Goal: Use online tool/utility: Utilize a website feature to perform a specific function

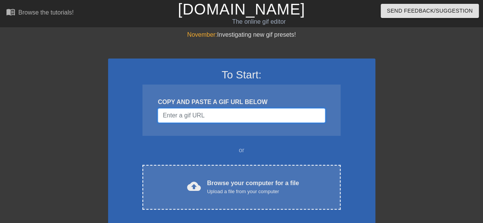
click at [223, 116] on input "Username" at bounding box center [241, 115] width 167 height 15
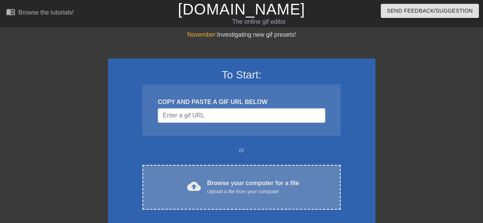
click at [227, 182] on div "Browse your computer for a file Upload a file from your computer" at bounding box center [253, 186] width 92 height 17
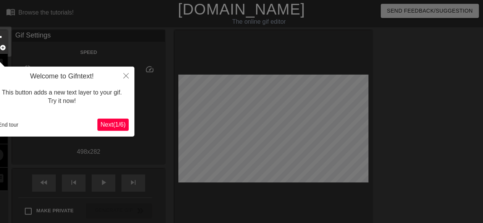
scroll to position [19, 0]
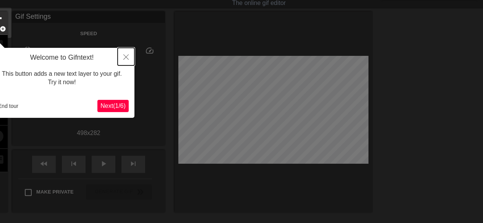
click at [123, 52] on button "Close" at bounding box center [126, 57] width 17 height 18
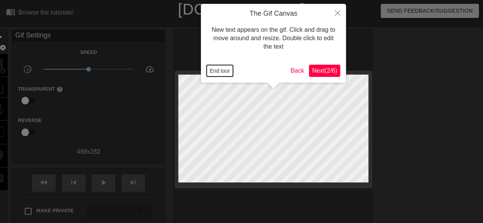
click at [219, 74] on button "End tour" at bounding box center [220, 70] width 26 height 11
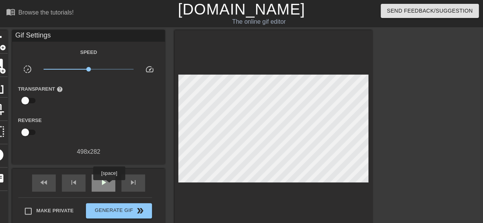
click at [110, 185] on div "play_arrow" at bounding box center [104, 182] width 24 height 17
type input "40"
click at [103, 187] on div "pause" at bounding box center [104, 182] width 24 height 17
click at [437, 65] on div at bounding box center [438, 144] width 115 height 229
drag, startPoint x: 431, startPoint y: 0, endPoint x: 243, endPoint y: 207, distance: 279.2
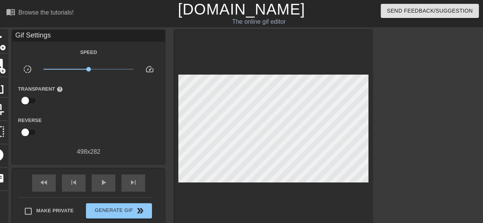
click at [243, 207] on div at bounding box center [273, 130] width 198 height 200
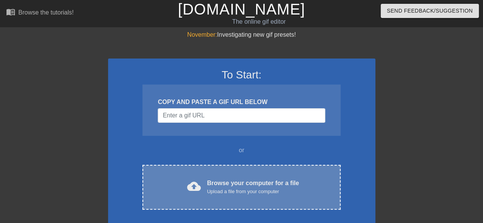
click at [228, 197] on div "cloud_upload Browse your computer for a file Upload a file from your computer C…" at bounding box center [241, 187] width 198 height 45
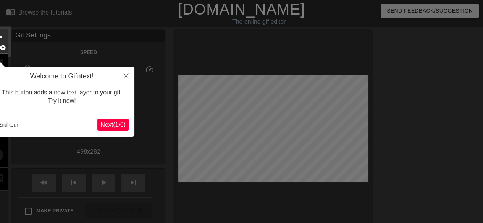
scroll to position [19, 0]
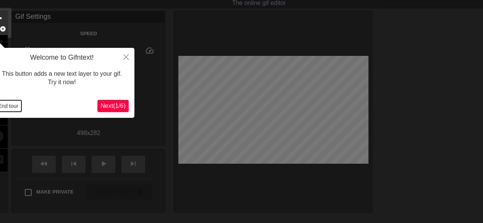
click at [7, 104] on button "End tour" at bounding box center [8, 105] width 26 height 11
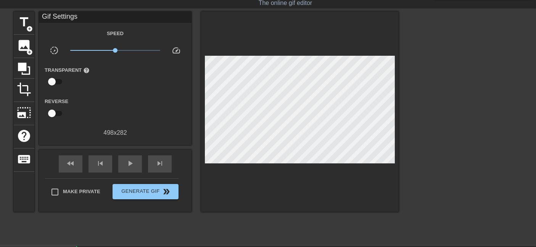
drag, startPoint x: 484, startPoint y: 0, endPoint x: 287, endPoint y: 187, distance: 272.0
click at [286, 188] on div at bounding box center [300, 111] width 198 height 200
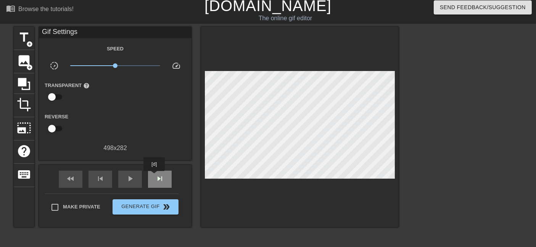
scroll to position [0, 0]
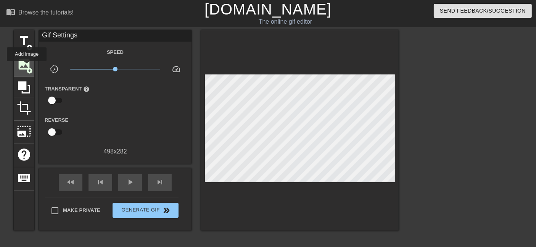
click at [27, 68] on span "add_circle" at bounding box center [29, 71] width 6 height 6
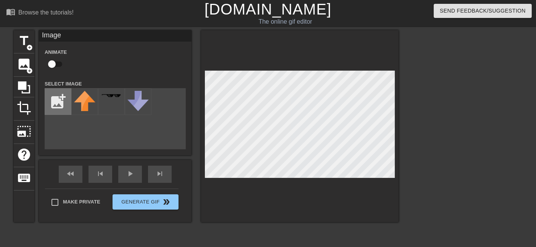
click at [61, 98] on input "file" at bounding box center [58, 102] width 26 height 26
type input "C:\fakepath\spooky-[DATE]-themed-frame-with-jack-o-lantern-pumpkins-and-twisted…"
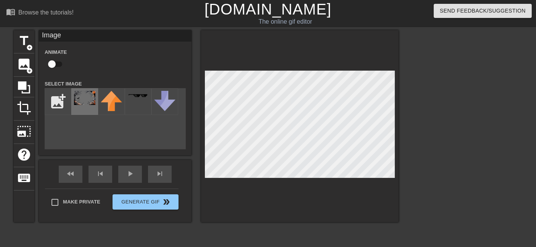
click at [79, 108] on div at bounding box center [84, 101] width 27 height 27
click at [364, 188] on div at bounding box center [300, 126] width 198 height 192
click at [374, 178] on div at bounding box center [300, 126] width 198 height 192
click at [396, 132] on div at bounding box center [300, 126] width 198 height 192
click at [398, 128] on div at bounding box center [300, 126] width 198 height 192
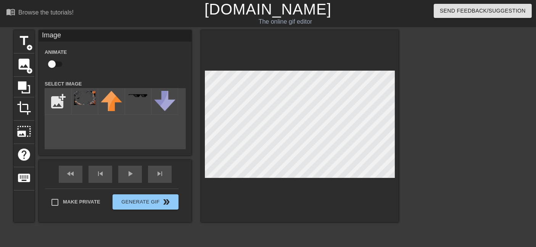
click at [383, 213] on div at bounding box center [300, 126] width 198 height 192
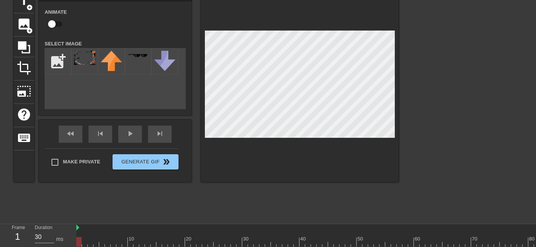
scroll to position [63, 0]
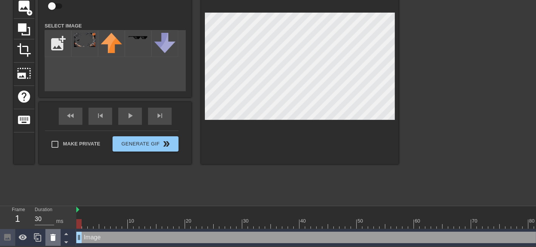
click at [52, 222] on icon at bounding box center [52, 237] width 9 height 9
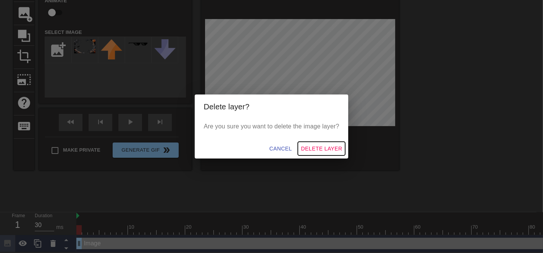
click at [314, 154] on button "Delete Layer" at bounding box center [321, 149] width 47 height 14
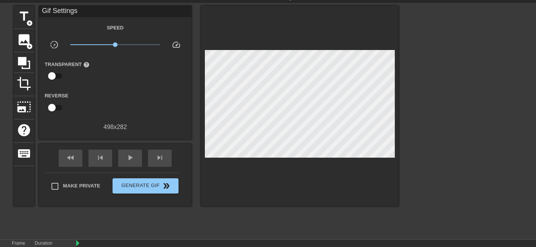
scroll to position [0, 0]
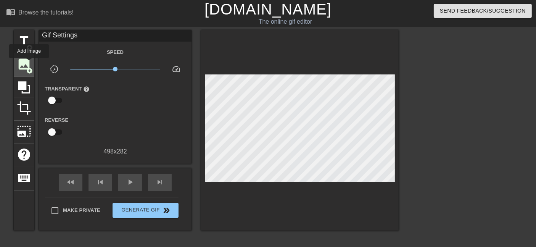
click at [29, 63] on span "image" at bounding box center [24, 64] width 15 height 15
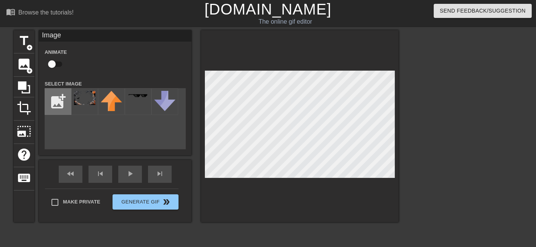
click at [58, 102] on input "file" at bounding box center [58, 102] width 26 height 26
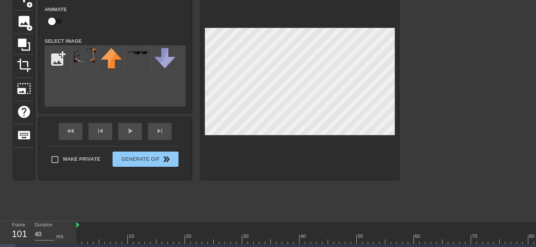
scroll to position [63, 0]
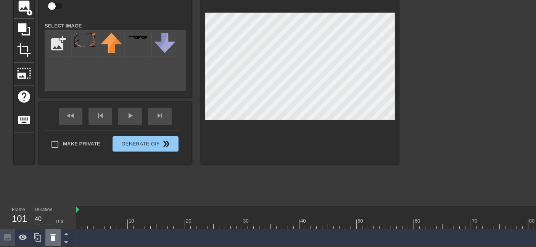
click at [48, 222] on icon at bounding box center [52, 237] width 9 height 9
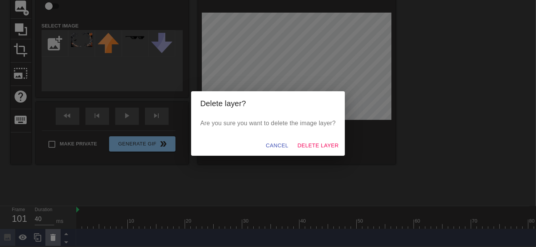
scroll to position [57, 0]
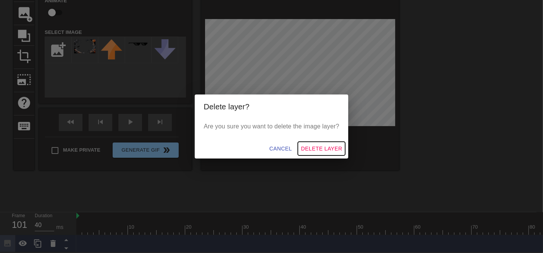
click at [326, 147] on span "Delete Layer" at bounding box center [321, 149] width 41 height 10
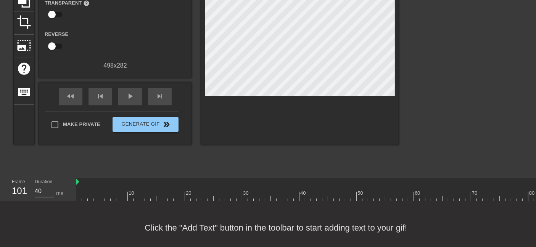
scroll to position [99, 0]
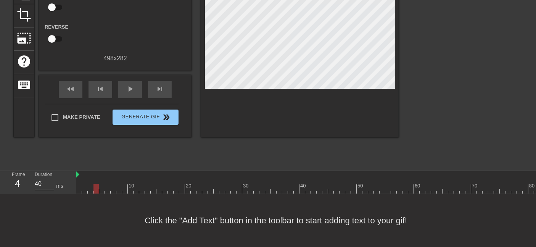
drag, startPoint x: 112, startPoint y: 176, endPoint x: 89, endPoint y: 173, distance: 23.2
click at [87, 179] on div "10 20 30 40 50 60 70 80 90 100 110 120 130 140 150 160" at bounding box center [537, 185] width 922 height 12
type input "30"
drag, startPoint x: 86, startPoint y: 181, endPoint x: 30, endPoint y: 189, distance: 56.3
click at [30, 189] on div "Frame 1 Duration 30 ms 10 20 30 40 50 60 70 80 90 100 110 120 130 140 150" at bounding box center [268, 182] width 536 height 23
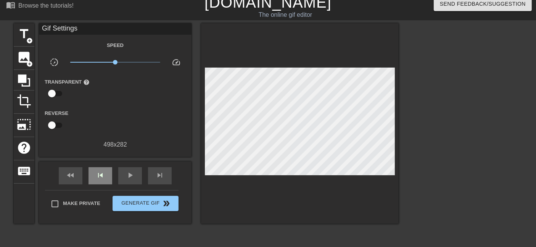
scroll to position [0, 0]
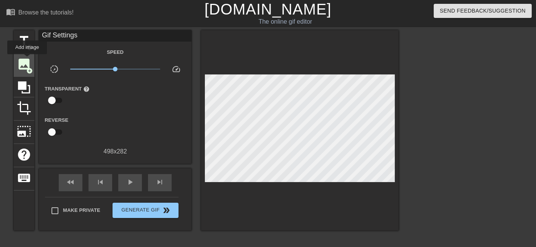
click at [27, 60] on span "image" at bounding box center [24, 64] width 15 height 15
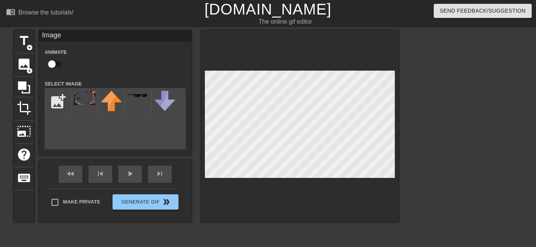
click at [40, 99] on div "Image Animate Select Image add_photo_alternate" at bounding box center [115, 89] width 153 height 119
click at [63, 96] on input "file" at bounding box center [58, 102] width 26 height 26
type input "C:\fakepath\pngtree-vampire-png-image_8863870.png"
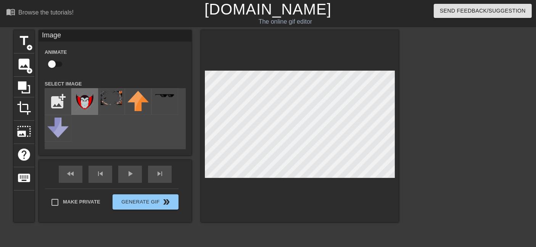
click at [90, 109] on img at bounding box center [84, 101] width 21 height 21
click at [452, 119] on div at bounding box center [465, 144] width 115 height 229
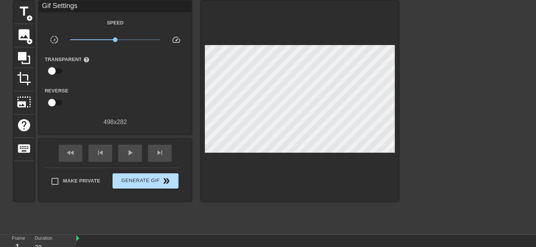
scroll to position [42, 0]
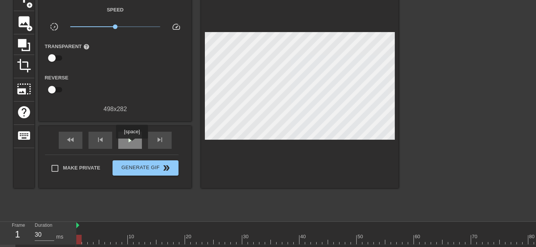
click at [131, 142] on span "play_arrow" at bounding box center [130, 139] width 9 height 9
click at [131, 142] on span "pause" at bounding box center [130, 139] width 9 height 9
type input "30"
drag, startPoint x: 168, startPoint y: 238, endPoint x: 130, endPoint y: 241, distance: 38.3
click at [130, 222] on div at bounding box center [130, 240] width 5 height 10
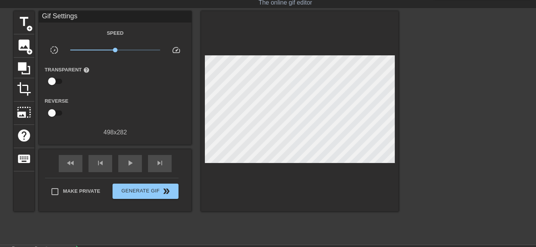
scroll to position [0, 0]
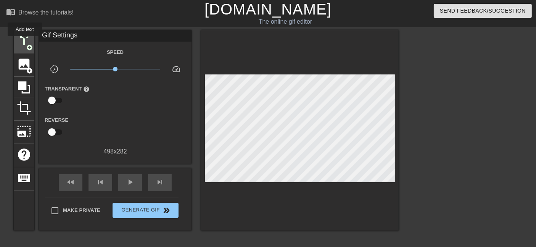
click at [25, 42] on span "title" at bounding box center [24, 41] width 15 height 15
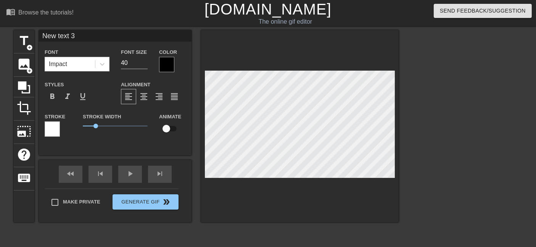
click at [164, 64] on div at bounding box center [166, 64] width 15 height 15
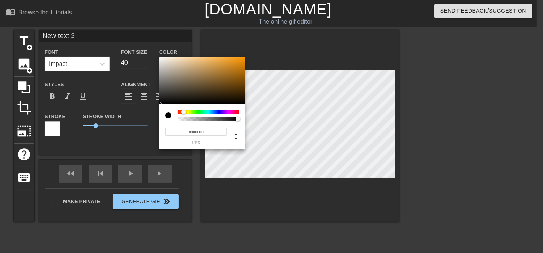
click at [184, 111] on div at bounding box center [208, 112] width 61 height 4
click at [187, 116] on div at bounding box center [208, 115] width 61 height 11
click at [187, 113] on div at bounding box center [186, 112] width 5 height 5
click at [185, 111] on div at bounding box center [184, 112] width 5 height 5
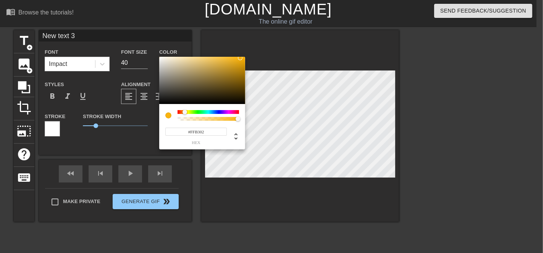
type input "#FFB200"
drag, startPoint x: 240, startPoint y: 58, endPoint x: 252, endPoint y: 45, distance: 17.5
click at [252, 46] on div "#FFB200 hex" at bounding box center [271, 126] width 543 height 253
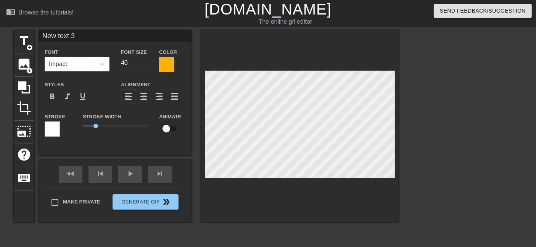
click at [50, 126] on div at bounding box center [52, 128] width 15 height 15
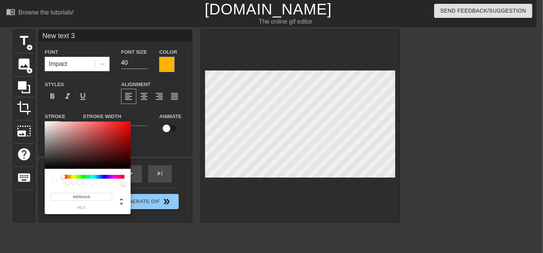
type input "#000000"
drag, startPoint x: 73, startPoint y: 164, endPoint x: 15, endPoint y: 184, distance: 61.0
click at [15, 184] on div "#000000 hex" at bounding box center [271, 126] width 543 height 253
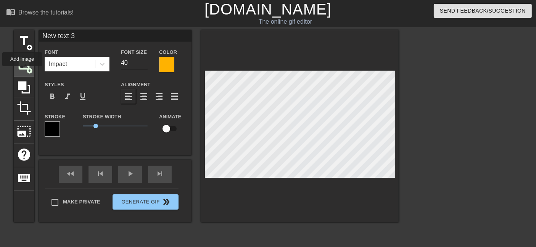
click at [22, 70] on span "image" at bounding box center [24, 64] width 15 height 15
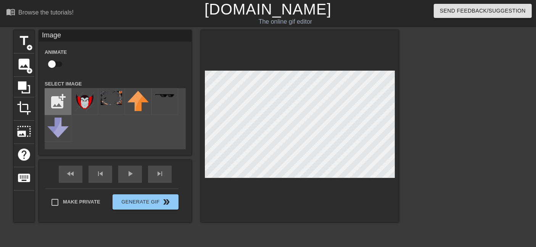
click at [62, 98] on input "file" at bounding box center [58, 102] width 26 height 26
type input "C:\fakepath\blackbox.jpeg"
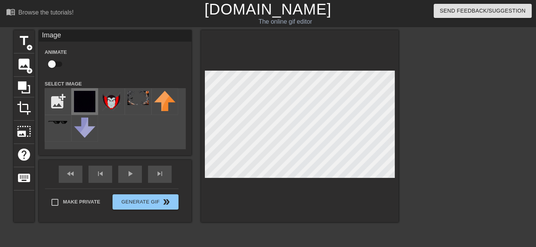
click at [85, 101] on img at bounding box center [84, 101] width 21 height 21
click at [133, 178] on span "play_arrow" at bounding box center [130, 173] width 9 height 9
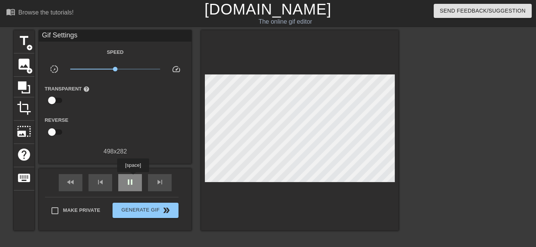
type input "30"
click at [133, 178] on span "pause" at bounding box center [130, 182] width 9 height 9
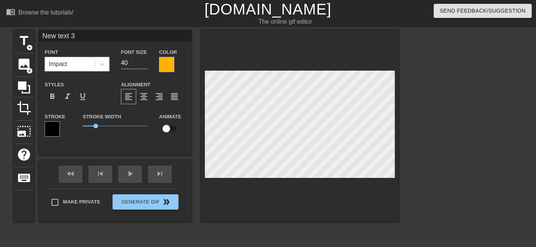
scroll to position [98, 0]
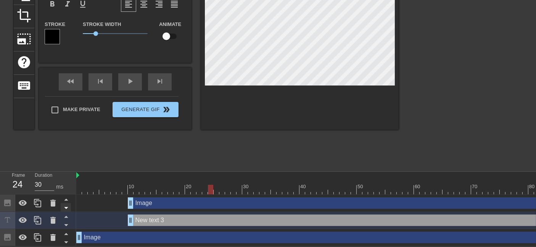
click at [65, 203] on icon at bounding box center [66, 208] width 10 height 10
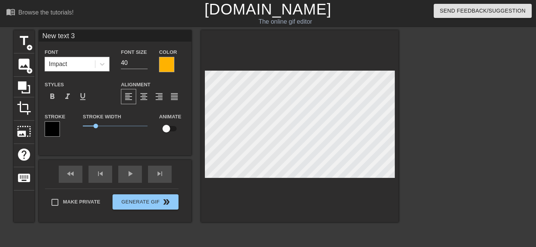
scroll to position [1, 1]
type input "V"
type textarea "V"
type input "VA"
type textarea "VA"
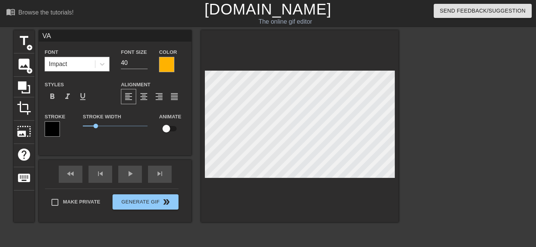
type input "VAM"
type textarea "VAM"
type input "VAMP"
type textarea "VAMP"
type input "VAMPI"
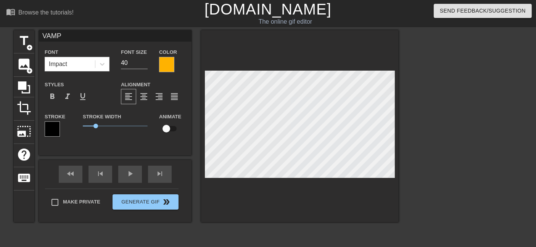
type textarea "VAMPI"
type input "VAMPIR"
type textarea "VAMPIR"
type input "VAMPIRE"
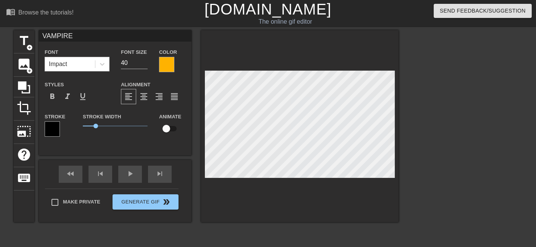
type textarea "VAMPIRE"
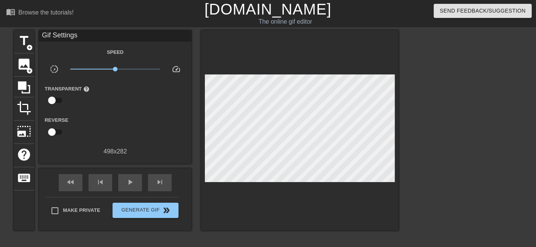
drag, startPoint x: 450, startPoint y: 103, endPoint x: 446, endPoint y: 104, distance: 4.3
click at [449, 103] on div at bounding box center [465, 144] width 115 height 229
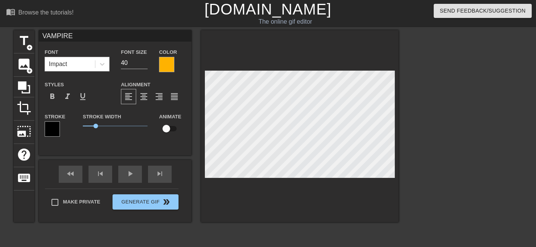
click at [457, 102] on div at bounding box center [465, 144] width 115 height 229
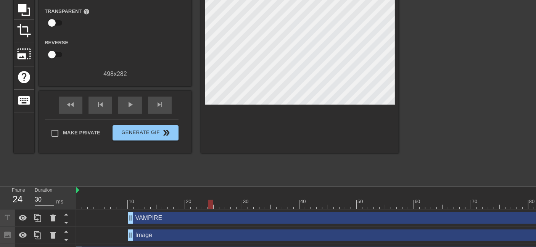
scroll to position [98, 0]
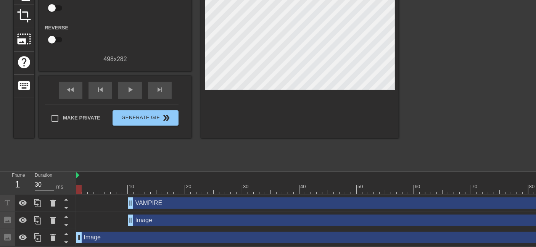
drag, startPoint x: 209, startPoint y: 184, endPoint x: 10, endPoint y: 198, distance: 199.4
click at [10, 198] on div "Frame 1 Duration 30 ms 10 20 30 40 50 60 70 80 90 100 110 120 130 140 150" at bounding box center [268, 209] width 536 height 74
click at [305, 185] on div at bounding box center [537, 190] width 922 height 10
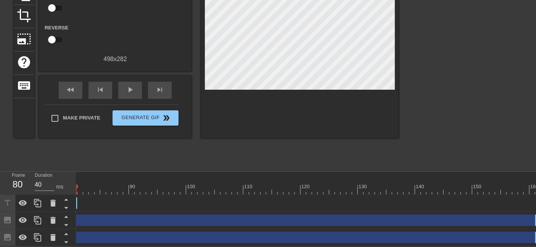
drag, startPoint x: 536, startPoint y: 197, endPoint x: 71, endPoint y: 194, distance: 464.6
click at [71, 194] on div "Frame 80 Duration 40 ms 10 20 30 40 50 60 70 80 90 100 110 120 130 140 150" at bounding box center [268, 209] width 536 height 74
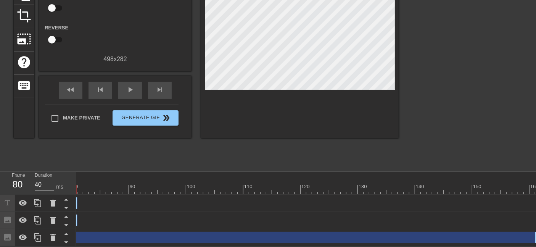
drag, startPoint x: 535, startPoint y: 212, endPoint x: 74, endPoint y: 223, distance: 461.3
click at [74, 222] on div "Frame 80 Duration 40 ms 10 20 30 40 50 60 70 80 90 100 110 120 130 140 150" at bounding box center [268, 209] width 536 height 74
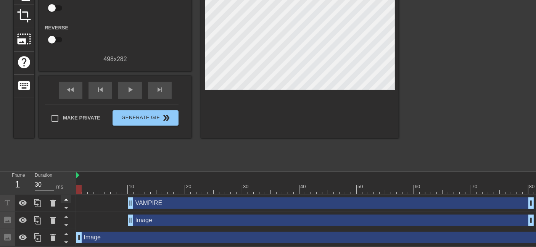
drag, startPoint x: 99, startPoint y: 187, endPoint x: 66, endPoint y: 190, distance: 32.9
click at [66, 190] on div "Frame 1 Duration 30 ms 10 20 30 40 50 60 70 80 90 100 110 120 130 140 150" at bounding box center [268, 209] width 536 height 74
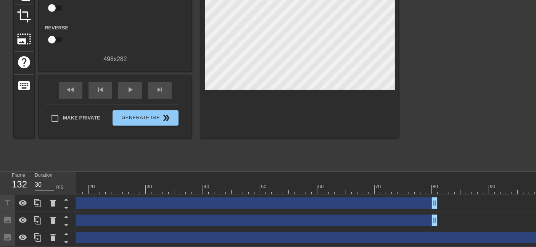
scroll to position [0, 119]
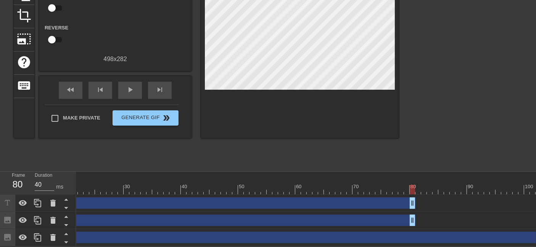
click at [412, 185] on div at bounding box center [419, 190] width 922 height 10
click at [416, 185] on div at bounding box center [419, 190] width 922 height 10
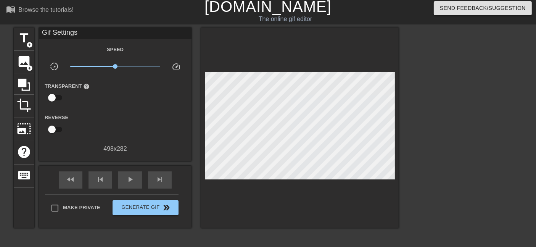
scroll to position [98, 0]
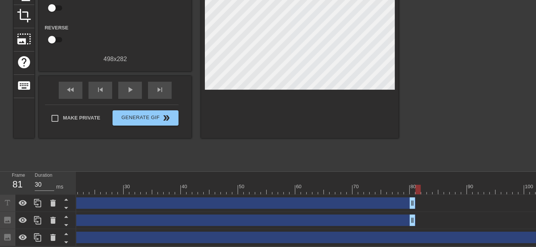
click at [424, 185] on div at bounding box center [419, 190] width 922 height 10
click at [431, 185] on div at bounding box center [419, 190] width 922 height 10
type input "30"
click at [435, 185] on div at bounding box center [419, 190] width 922 height 10
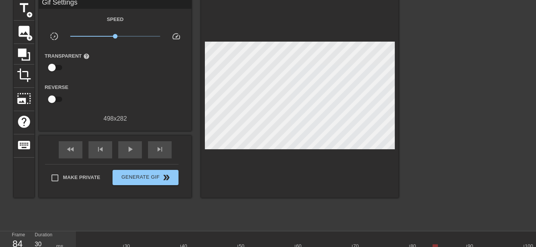
scroll to position [13, 0]
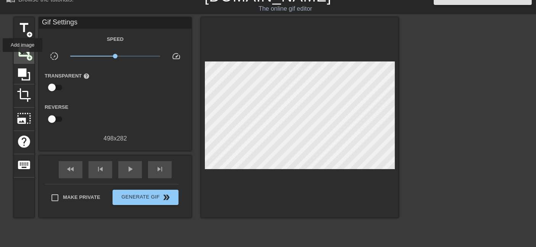
click at [23, 57] on span "image" at bounding box center [24, 51] width 15 height 15
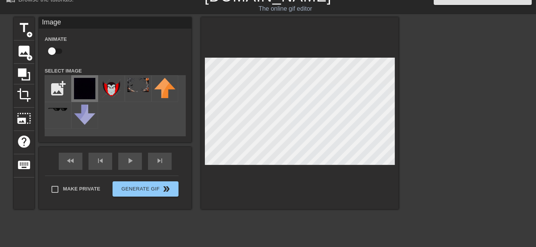
click at [84, 84] on img at bounding box center [84, 88] width 21 height 21
click at [27, 31] on span "add_circle" at bounding box center [29, 34] width 6 height 6
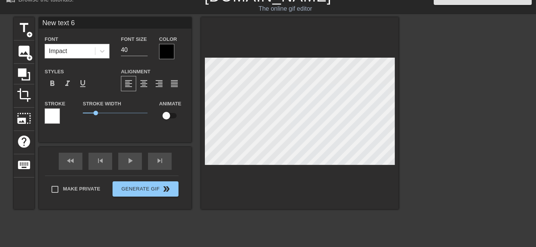
click at [162, 52] on div at bounding box center [166, 51] width 15 height 15
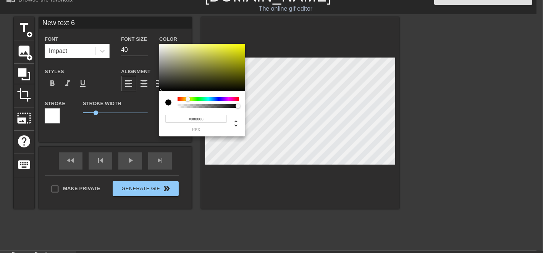
click at [188, 98] on div at bounding box center [208, 99] width 61 height 4
click at [186, 100] on div at bounding box center [188, 99] width 5 height 5
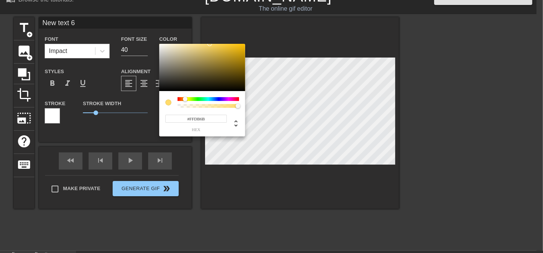
drag, startPoint x: 211, startPoint y: 61, endPoint x: 208, endPoint y: 53, distance: 9.1
click at [209, 44] on div at bounding box center [202, 67] width 86 height 47
type input "#FDC76A"
click at [184, 98] on div at bounding box center [184, 99] width 5 height 5
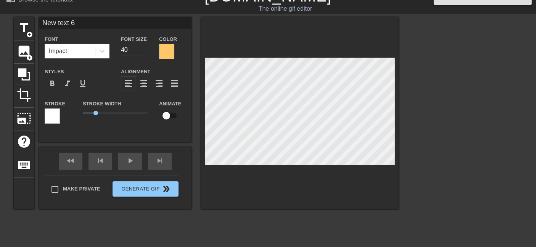
click at [52, 115] on div at bounding box center [52, 115] width 15 height 15
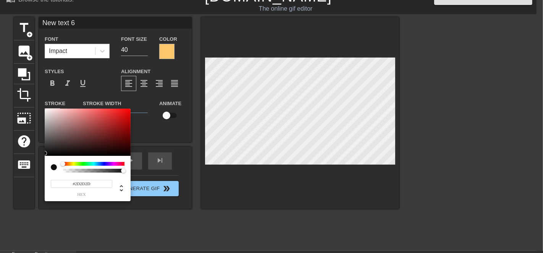
type input "#000000"
drag, startPoint x: 52, startPoint y: 150, endPoint x: 34, endPoint y: 159, distance: 19.8
click at [34, 158] on div "#000000 hex" at bounding box center [271, 126] width 543 height 253
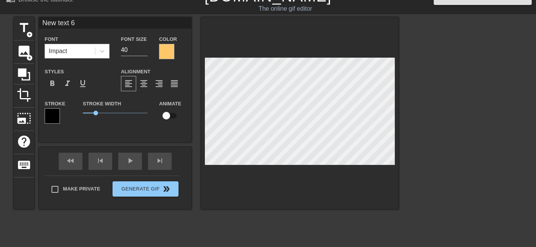
scroll to position [1, 2]
type input "v"
type textarea "v"
type input "V"
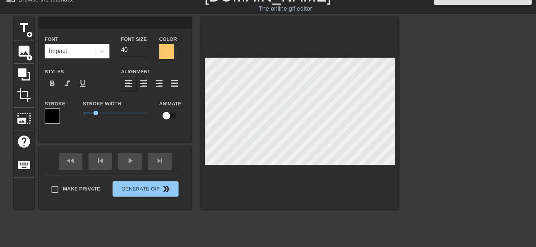
type textarea "V"
type input "VA"
type textarea "VA"
type input "VAM"
type textarea "VAM"
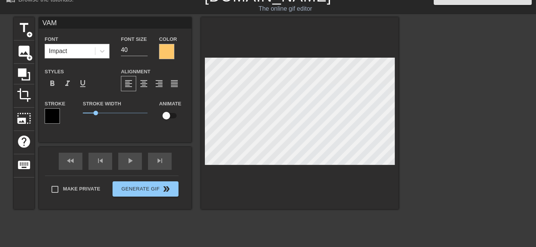
type input "VAMP"
type textarea "VAMP"
type input "VAMPI"
type textarea "VAMPI"
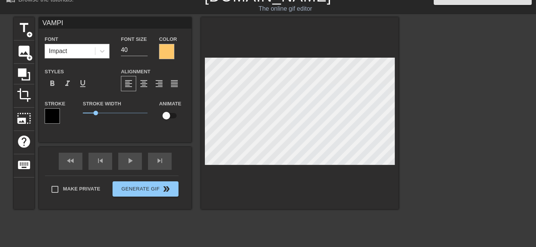
type input "VAMPIR"
type textarea "VAMPIR"
type input "VAMPIRE"
type textarea "VAMPIRE"
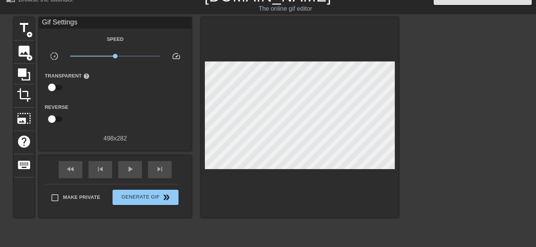
click at [463, 129] on div at bounding box center [465, 131] width 115 height 229
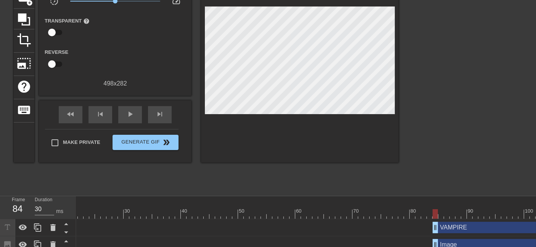
scroll to position [132, 0]
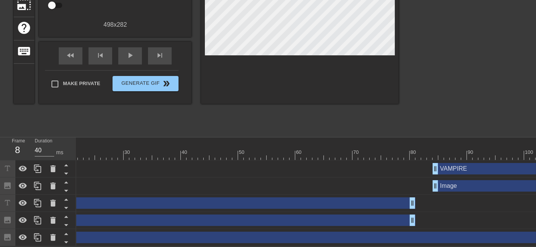
drag, startPoint x: 436, startPoint y: 149, endPoint x: 0, endPoint y: 181, distance: 437.5
click at [0, 181] on div "Frame 8 Duration 40 ms 10 20 30 40 50 60 70 80 90 100 110 120 130 140 150" at bounding box center [268, 191] width 536 height 109
drag, startPoint x: 292, startPoint y: 150, endPoint x: 149, endPoint y: 133, distance: 144.2
click at [1, 157] on div "Frame 8 Duration 40 ms 10 20 30 40 50 60 70 80 90 100 110 120 130 140 150" at bounding box center [268, 191] width 536 height 109
click at [365, 150] on div at bounding box center [419, 155] width 922 height 10
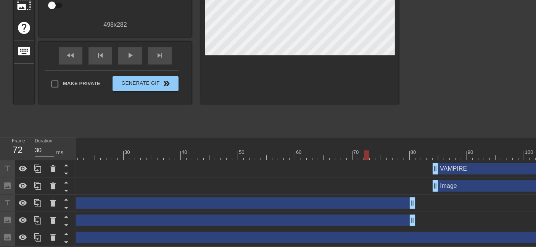
click at [354, 150] on div at bounding box center [419, 155] width 922 height 10
click at [279, 150] on div at bounding box center [419, 155] width 922 height 10
click at [269, 150] on div at bounding box center [419, 155] width 922 height 10
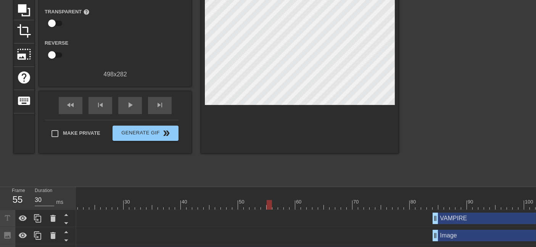
scroll to position [89, 0]
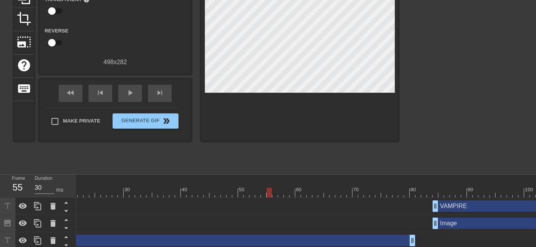
click at [232, 192] on div at bounding box center [419, 193] width 922 height 10
click at [236, 195] on div at bounding box center [419, 193] width 922 height 10
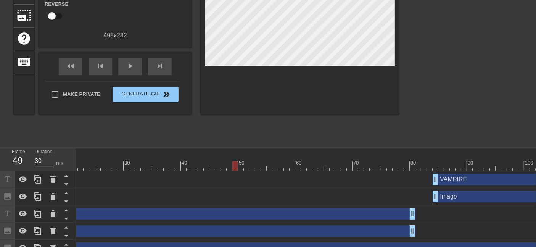
scroll to position [132, 0]
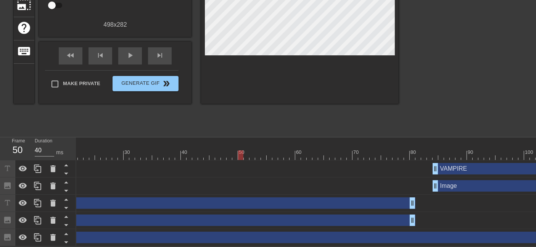
click at [242, 150] on div at bounding box center [419, 155] width 922 height 10
click at [245, 150] on div at bounding box center [419, 155] width 922 height 10
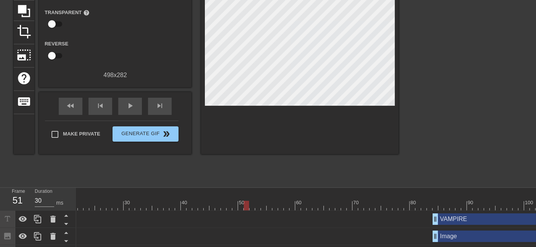
scroll to position [89, 0]
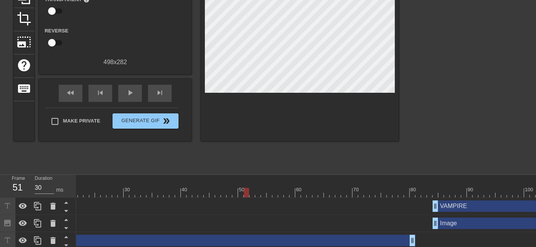
click at [253, 192] on div at bounding box center [419, 193] width 922 height 10
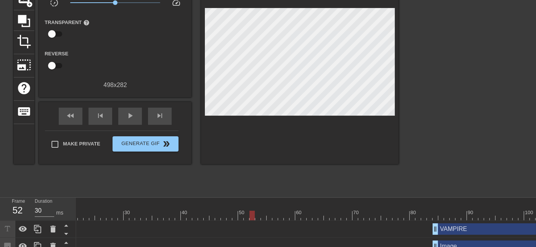
scroll to position [47, 0]
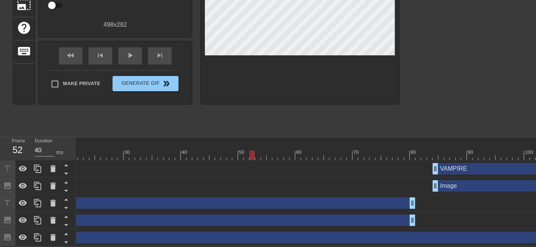
click at [257, 152] on div at bounding box center [419, 155] width 922 height 10
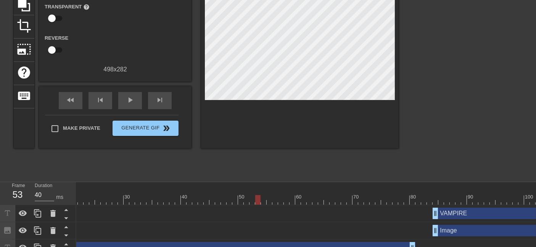
scroll to position [89, 0]
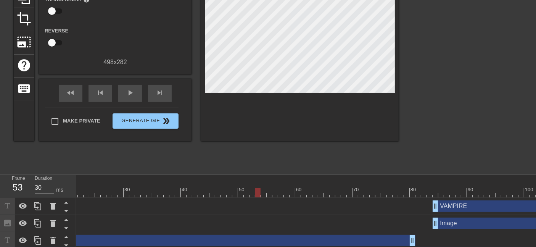
click at [263, 196] on div at bounding box center [419, 193] width 922 height 10
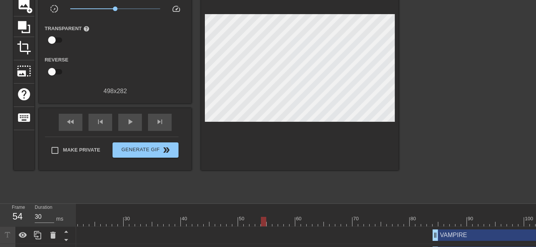
scroll to position [132, 0]
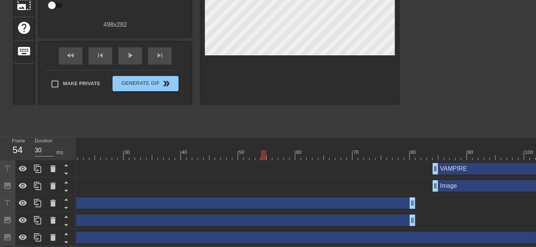
type input "40"
click at [257, 154] on div at bounding box center [419, 155] width 922 height 10
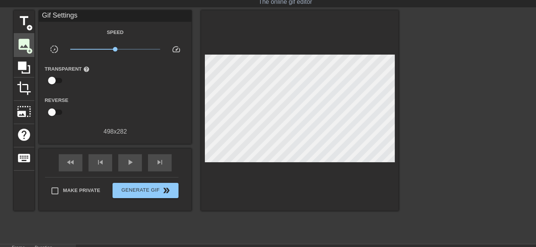
scroll to position [0, 0]
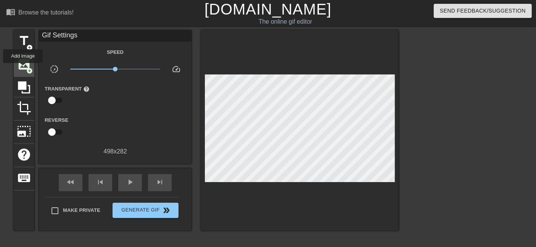
click at [23, 68] on span "image" at bounding box center [24, 64] width 15 height 15
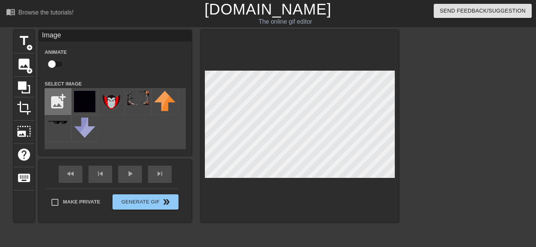
click at [66, 99] on input "file" at bounding box center [58, 102] width 26 height 26
type input "C:\fakepath\cartoon-bat-icon-png.webp"
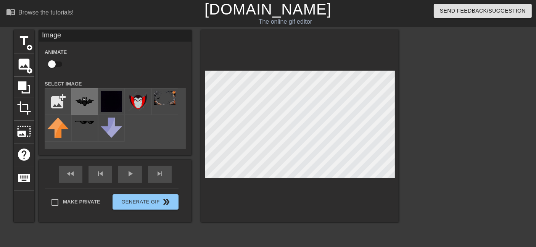
click at [91, 104] on img at bounding box center [84, 101] width 21 height 21
click at [459, 132] on div at bounding box center [465, 144] width 115 height 229
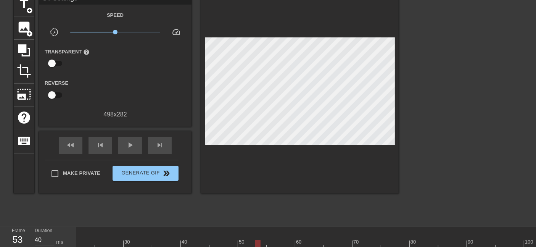
scroll to position [149, 0]
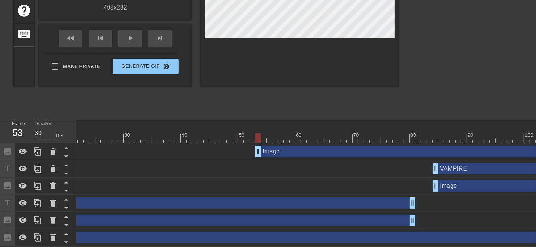
click at [263, 134] on div at bounding box center [419, 138] width 922 height 10
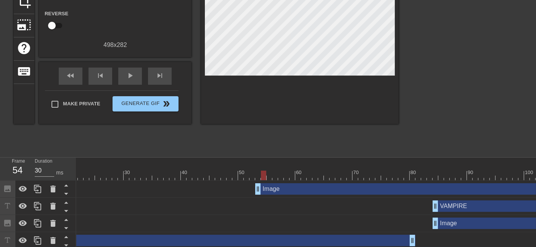
scroll to position [107, 0]
click at [270, 171] on div at bounding box center [419, 175] width 922 height 10
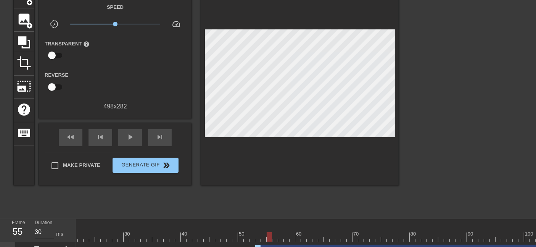
scroll to position [0, 0]
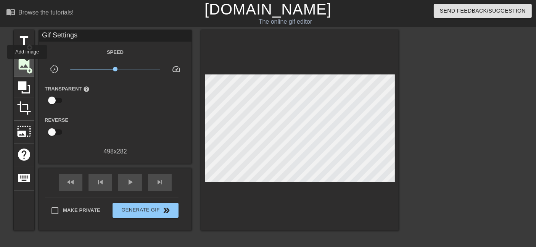
click at [27, 64] on span "image" at bounding box center [24, 64] width 15 height 15
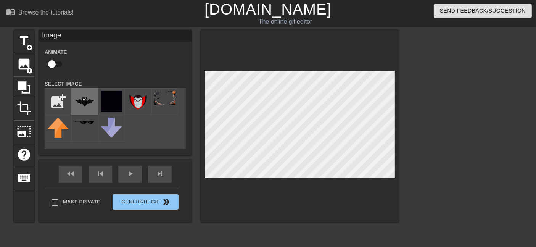
click at [93, 99] on img at bounding box center [84, 101] width 21 height 21
click at [471, 98] on div at bounding box center [465, 144] width 115 height 229
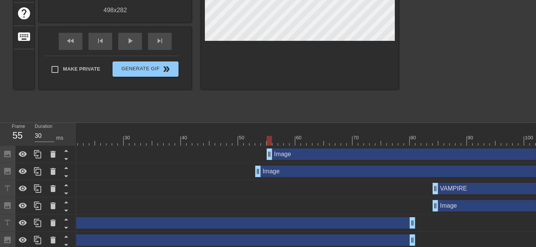
scroll to position [166, 0]
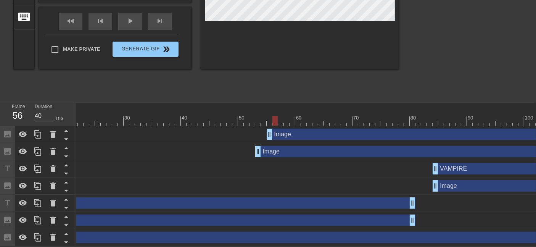
click at [277, 116] on div at bounding box center [419, 121] width 922 height 10
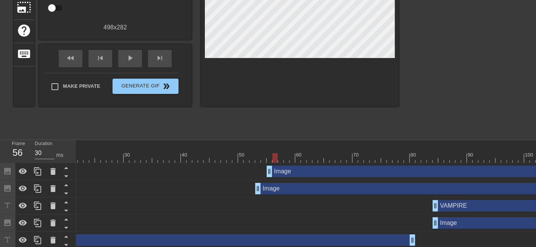
click at [283, 157] on div at bounding box center [419, 158] width 922 height 10
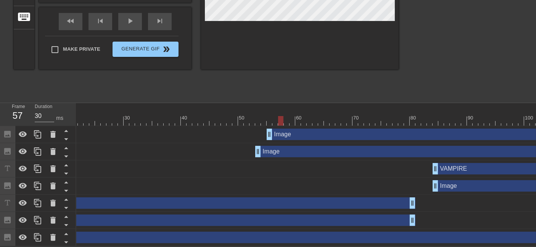
click at [288, 126] on div "Image drag_handle drag_handle" at bounding box center [419, 134] width 922 height 17
click at [288, 120] on div "10 20 30 40 50 60 70 80 90 100 110 120 130 140 150 160" at bounding box center [419, 114] width 922 height 23
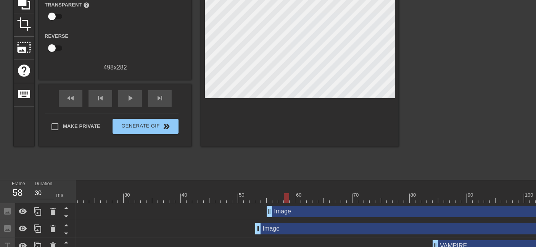
scroll to position [0, 0]
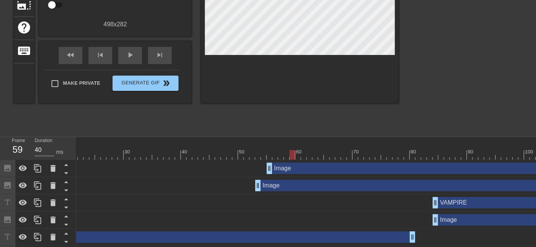
click at [293, 152] on div at bounding box center [419, 155] width 922 height 10
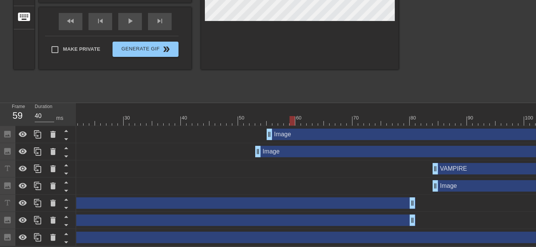
scroll to position [166, 0]
drag, startPoint x: 40, startPoint y: 151, endPoint x: 59, endPoint y: 139, distance: 22.1
click at [40, 150] on icon at bounding box center [37, 151] width 9 height 9
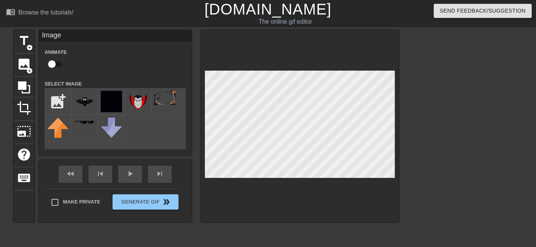
scroll to position [0, 0]
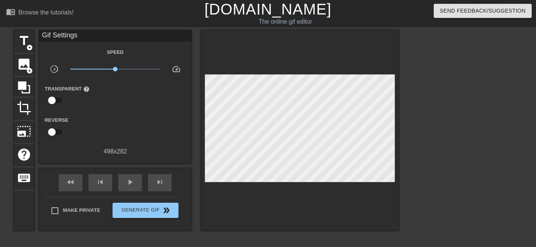
click at [476, 127] on div at bounding box center [465, 144] width 115 height 229
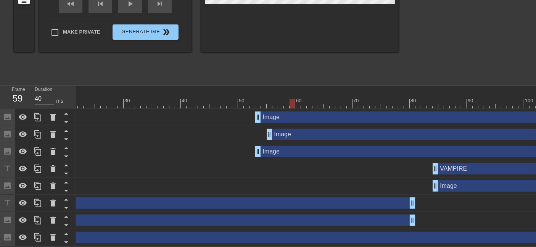
scroll to position [184, 0]
drag, startPoint x: 292, startPoint y: 101, endPoint x: 1, endPoint y: 114, distance: 291.6
click at [0, 114] on div "Frame 8 Duration 40 ms 10 20 30 40 50 60 70 80 90 100 110 120 130 140 150" at bounding box center [268, 166] width 536 height 160
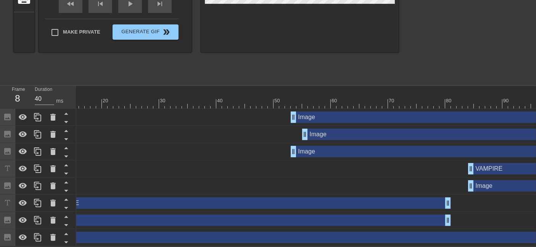
scroll to position [0, 0]
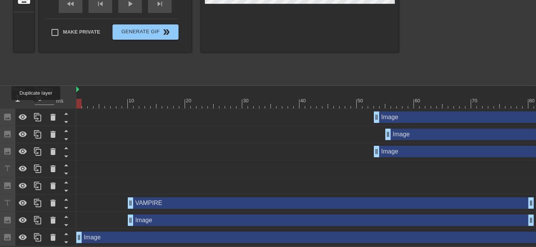
drag, startPoint x: 103, startPoint y: 98, endPoint x: 14, endPoint y: 106, distance: 89.6
click at [12, 106] on div "Frame 1 Duration 30 ms 10 20 30 40 50 60 70 80 90 100 110 120 130 140 150" at bounding box center [268, 166] width 536 height 160
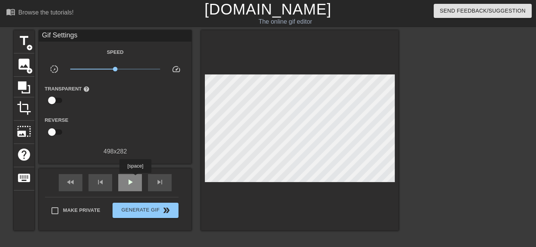
click at [135, 178] on div "play_arrow" at bounding box center [130, 182] width 24 height 17
type input "30"
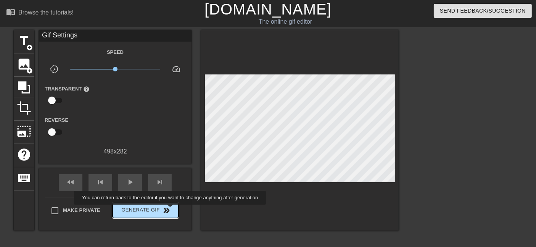
click at [171, 210] on span "Generate Gif double_arrow" at bounding box center [146, 210] width 60 height 9
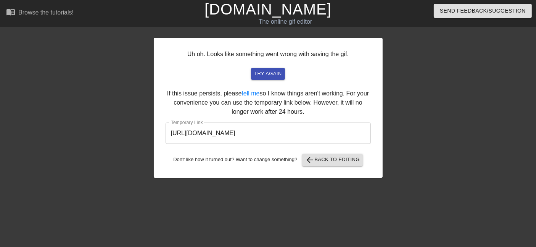
click at [334, 134] on input "[URL][DOMAIN_NAME]" at bounding box center [268, 133] width 205 height 21
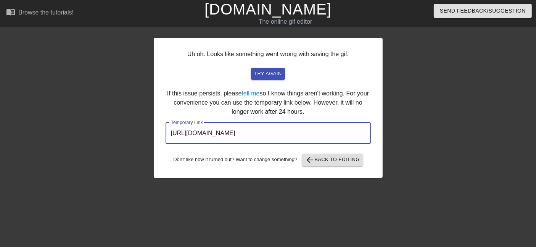
click at [334, 134] on input "[URL][DOMAIN_NAME]" at bounding box center [268, 133] width 205 height 21
